Goal: Book appointment/travel/reservation

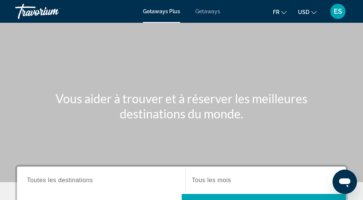
click at [308, 11] on span "USD" at bounding box center [303, 12] width 11 height 6
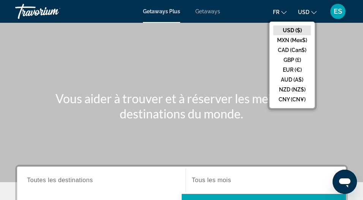
click at [287, 49] on button "CAD (Can$)" at bounding box center [292, 50] width 38 height 10
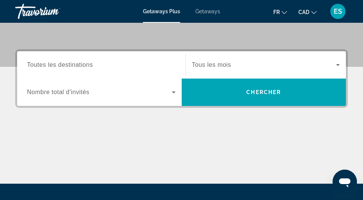
scroll to position [118, 0]
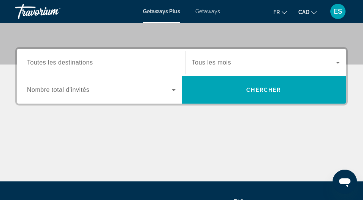
click at [38, 90] on span "Nombre total d'invités" at bounding box center [58, 90] width 62 height 6
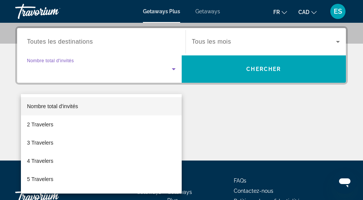
scroll to position [140, 0]
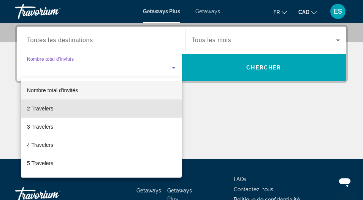
click at [35, 111] on span "2 Travelers" at bounding box center [40, 108] width 26 height 9
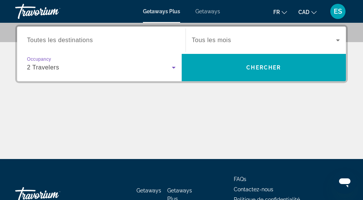
click at [207, 41] on span "Tous les mois" at bounding box center [211, 40] width 39 height 6
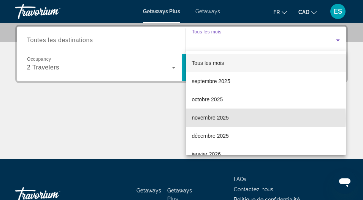
click at [200, 119] on span "novembre 2025" at bounding box center [210, 117] width 37 height 9
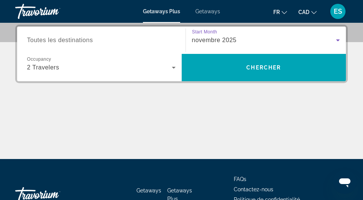
click at [220, 68] on span "Search widget" at bounding box center [264, 68] width 165 height 18
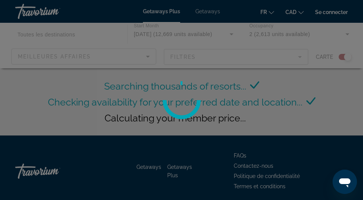
scroll to position [34, 0]
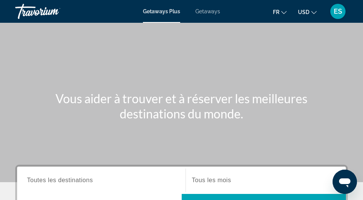
click at [199, 14] on span "Getaways" at bounding box center [207, 11] width 25 height 6
